Goal: Task Accomplishment & Management: Use online tool/utility

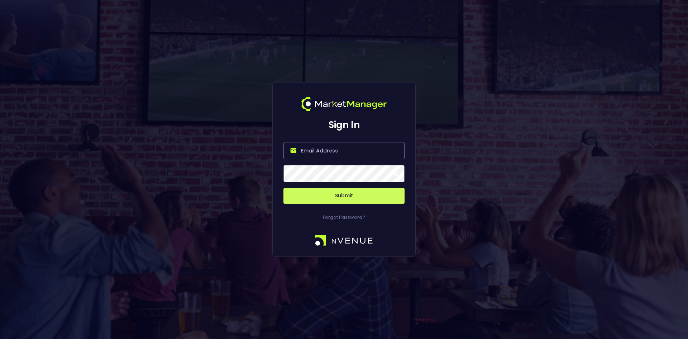
click at [311, 151] on input "email" at bounding box center [343, 150] width 121 height 17
type input "[EMAIL_ADDRESS][DOMAIN_NAME]"
click at [328, 191] on button "Submit" at bounding box center [343, 196] width 121 height 16
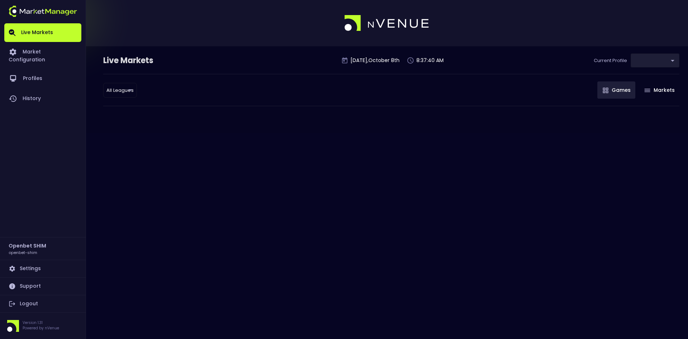
type input "7b109a49-af35-4bf1-9088-2b0c1d108231"
click at [38, 52] on link "Market Configuration" at bounding box center [42, 55] width 77 height 27
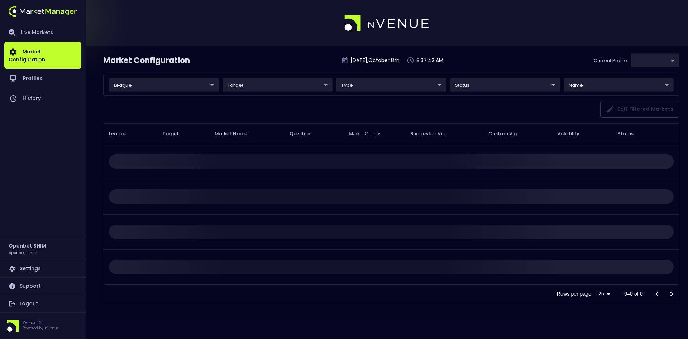
type input "7b109a49-af35-4bf1-9088-2b0c1d108231"
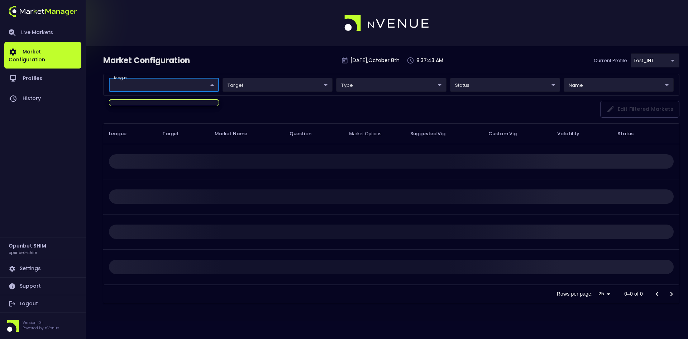
click at [151, 84] on body "Live Markets Market Configuration Profiles History Openbet SHIM openbet-shim Se…" at bounding box center [344, 169] width 688 height 339
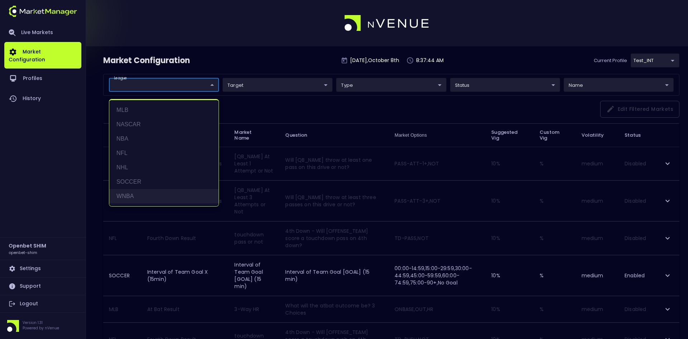
click at [128, 194] on li "WNBA" at bounding box center [163, 196] width 109 height 14
type input "WNBA"
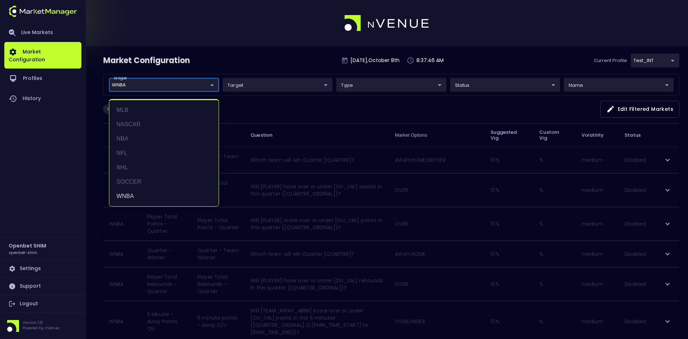
click at [281, 56] on div at bounding box center [344, 169] width 688 height 339
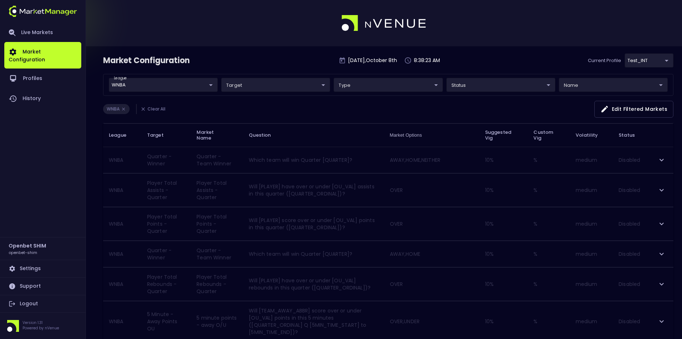
click at [258, 55] on div "Market Configuration [DATE] 8:38:23 AM Current Profile test_INT 7b109a49-af35-4…" at bounding box center [388, 63] width 571 height 20
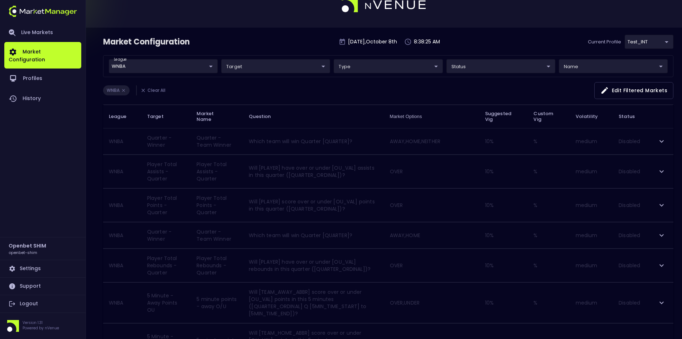
scroll to position [36, 0]
